Goal: Task Accomplishment & Management: Complete application form

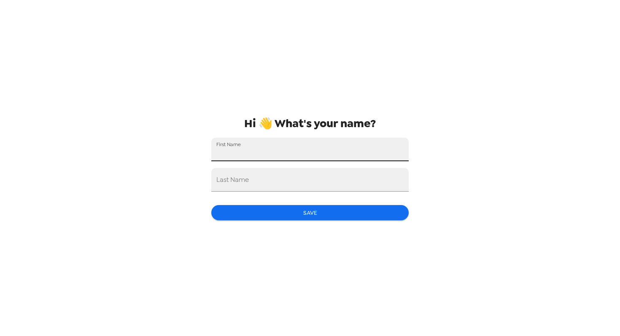
click at [305, 142] on input "First Name" at bounding box center [309, 150] width 197 height 24
type input "[PERSON_NAME]"
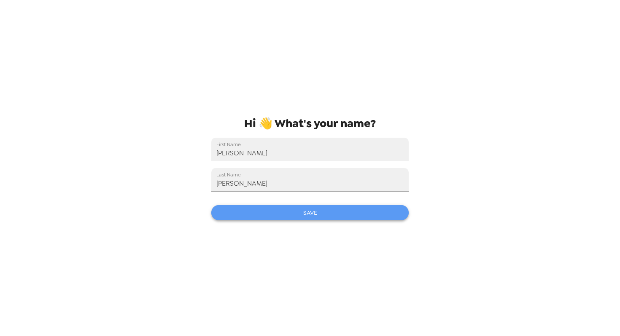
click at [282, 207] on button "Save" at bounding box center [309, 213] width 197 height 16
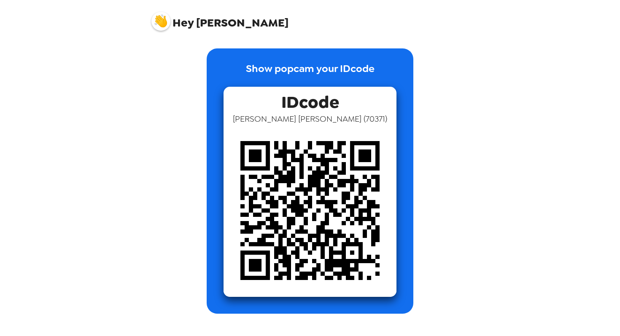
click at [160, 22] on img at bounding box center [160, 21] width 19 height 19
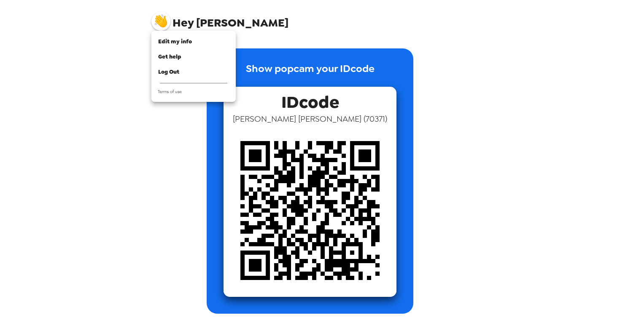
click at [286, 81] on div at bounding box center [310, 168] width 620 height 336
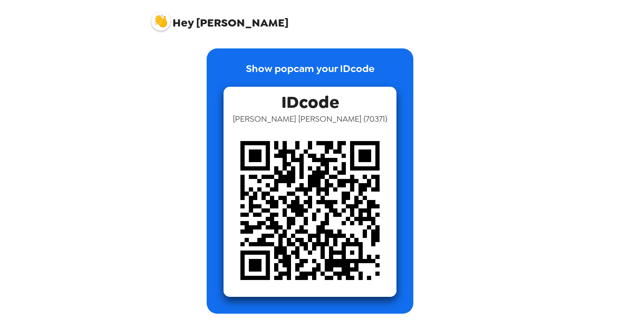
click at [312, 148] on img at bounding box center [309, 210] width 173 height 173
click at [312, 180] on img at bounding box center [309, 210] width 173 height 173
